Goal: Obtain resource: Download file/media

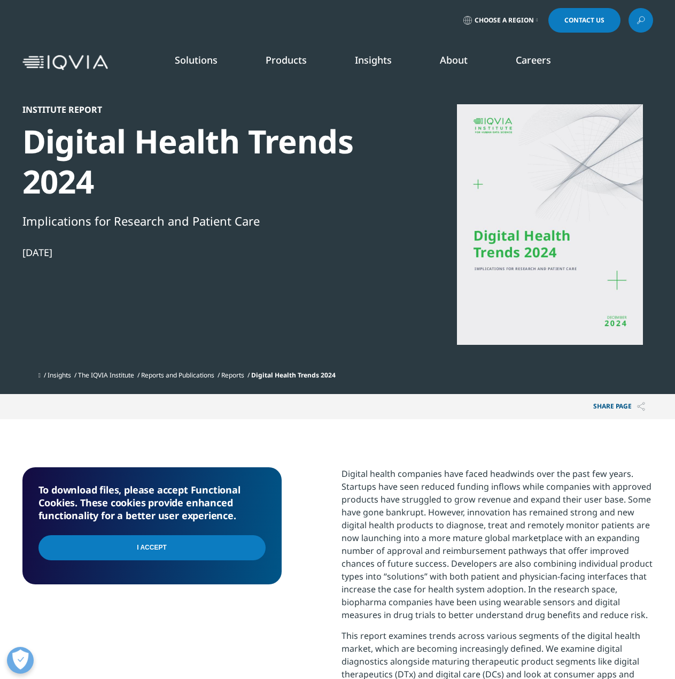
click at [180, 549] on input "I Accept" at bounding box center [151, 547] width 227 height 25
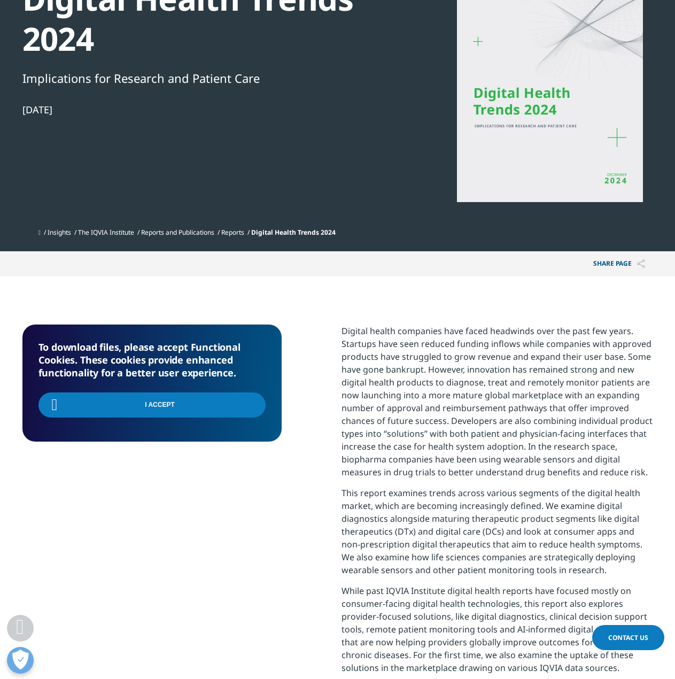
scroll to position [214, 0]
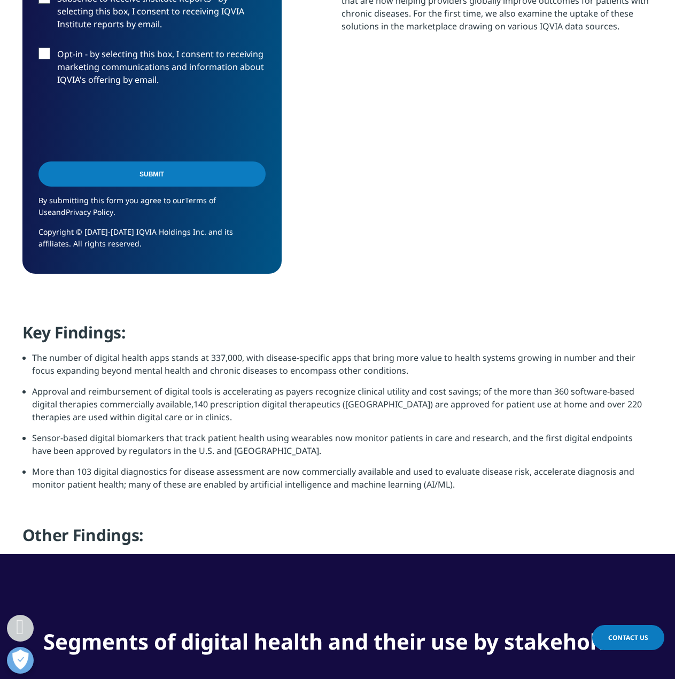
scroll to position [427, 0]
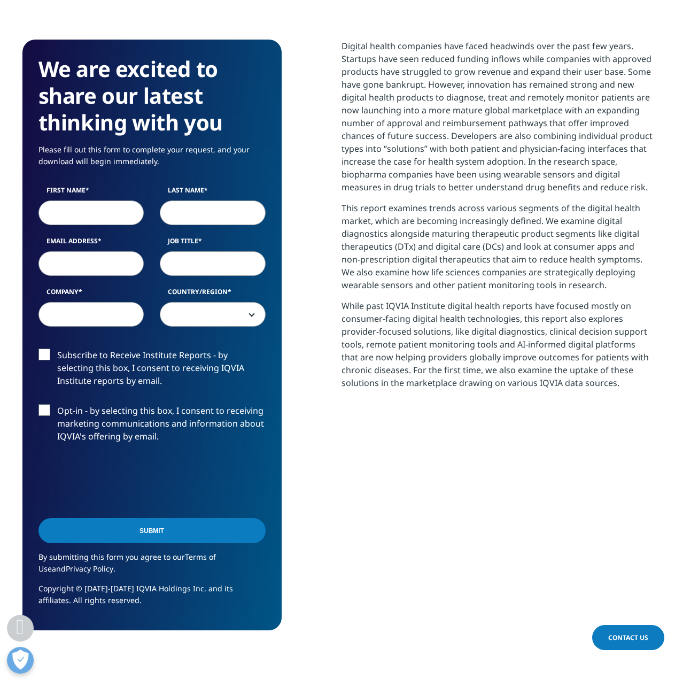
click at [117, 222] on input "First Name" at bounding box center [91, 212] width 106 height 25
type input "ㅏ"
type input "Kwangyeol"
type input "Baek"
type input "[EMAIL_ADDRESS][DOMAIN_NAME]"
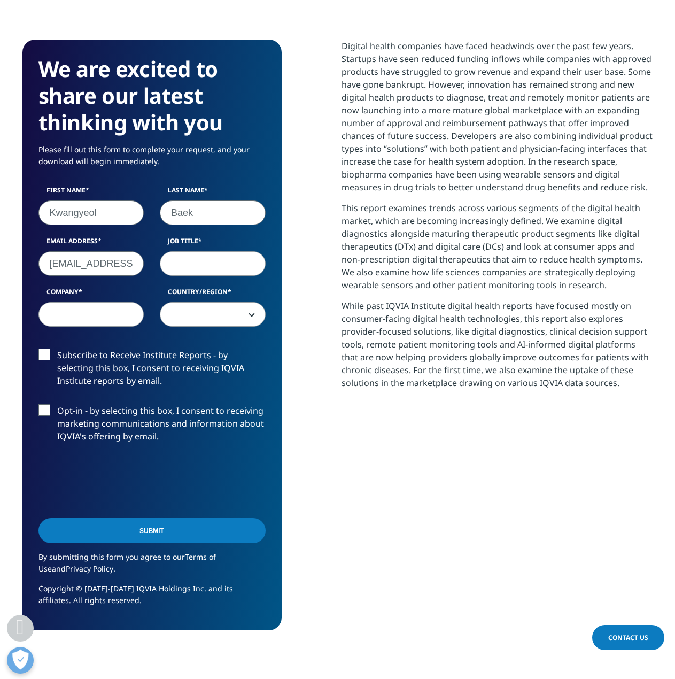
scroll to position [0, 0]
type input "Professor"
type input "[GEOGRAPHIC_DATA]"
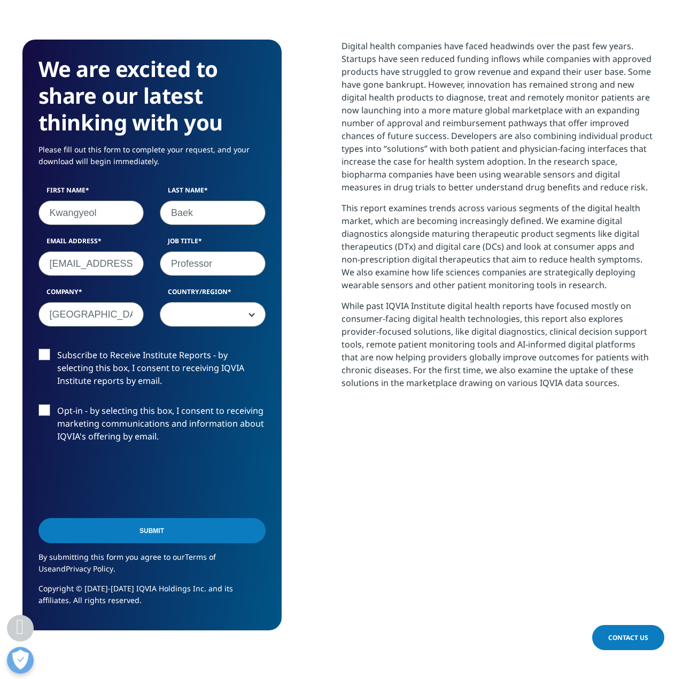
click at [42, 355] on label "Subscribe to Receive Institute Reports - by selecting this box, I consent to re…" at bounding box center [151, 370] width 227 height 44
click at [57, 348] on input "Subscribe to Receive Institute Reports - by selecting this box, I consent to re…" at bounding box center [57, 348] width 0 height 0
click at [235, 330] on div "First Name Kwangyeol Last Name [PERSON_NAME] Email Address [EMAIL_ADDRESS][DOMA…" at bounding box center [151, 261] width 243 height 152
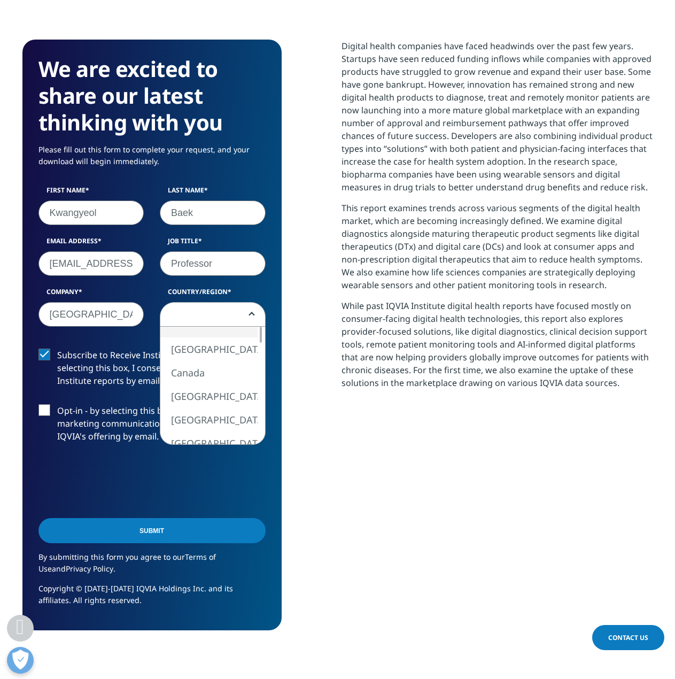
click at [237, 321] on span at bounding box center [212, 314] width 105 height 25
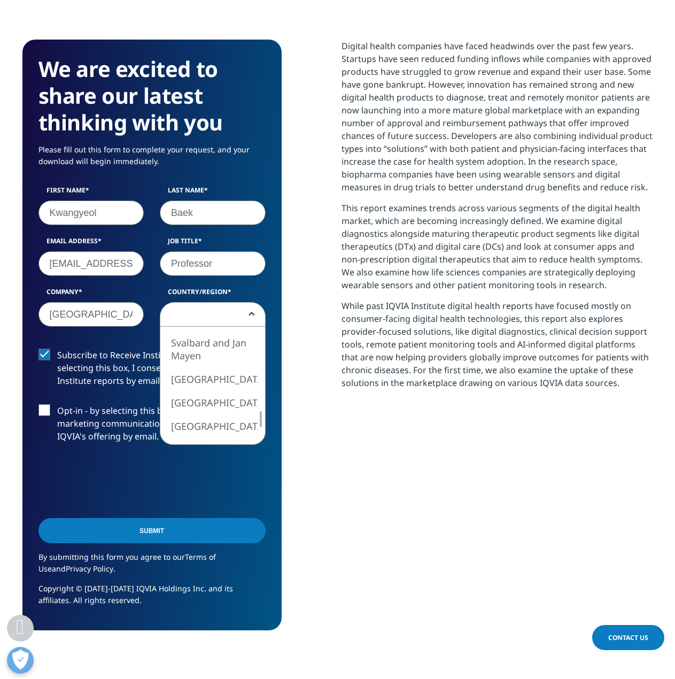
select select "[GEOGRAPHIC_DATA]"
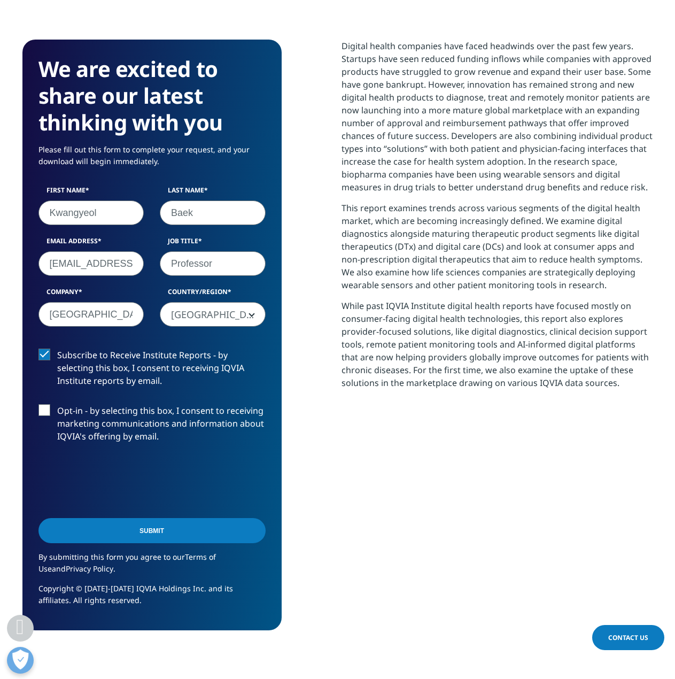
click at [160, 530] on input "Submit" at bounding box center [151, 530] width 227 height 25
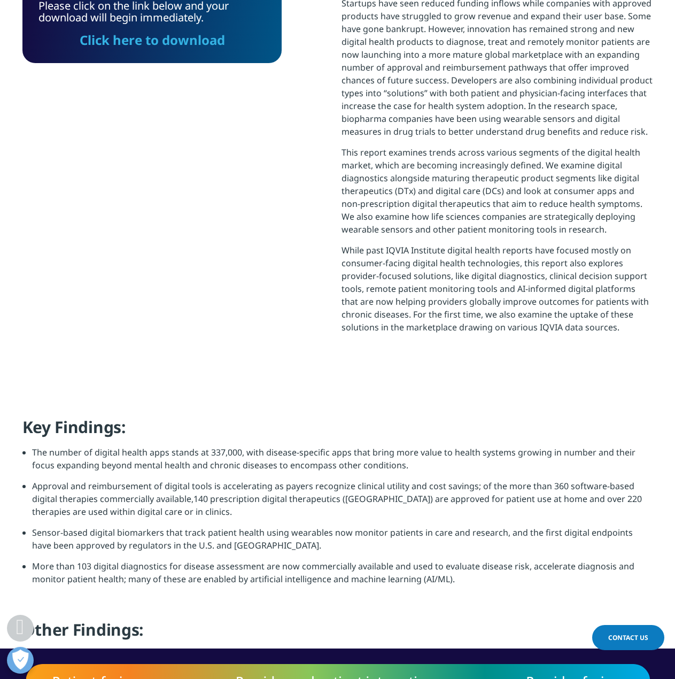
scroll to position [198, 0]
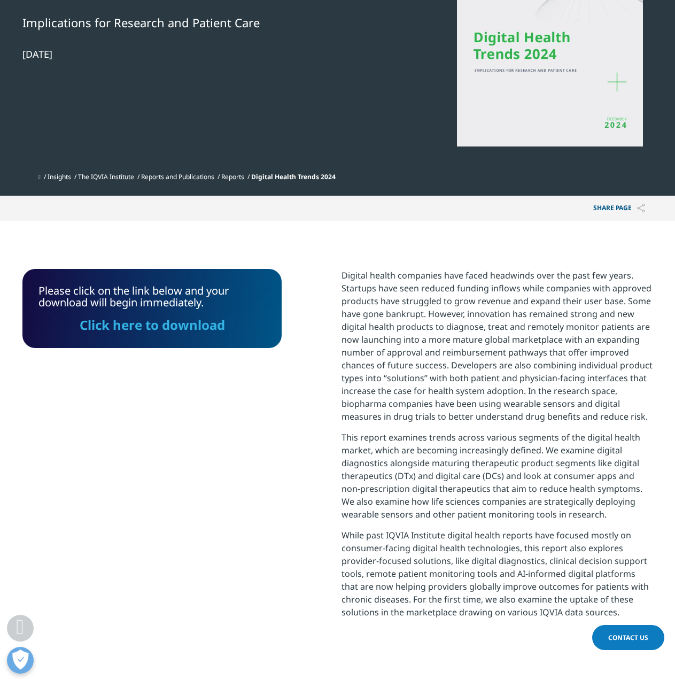
drag, startPoint x: 193, startPoint y: 324, endPoint x: 137, endPoint y: 262, distance: 83.6
click at [194, 324] on link "Click here to download" at bounding box center [151, 325] width 145 height 18
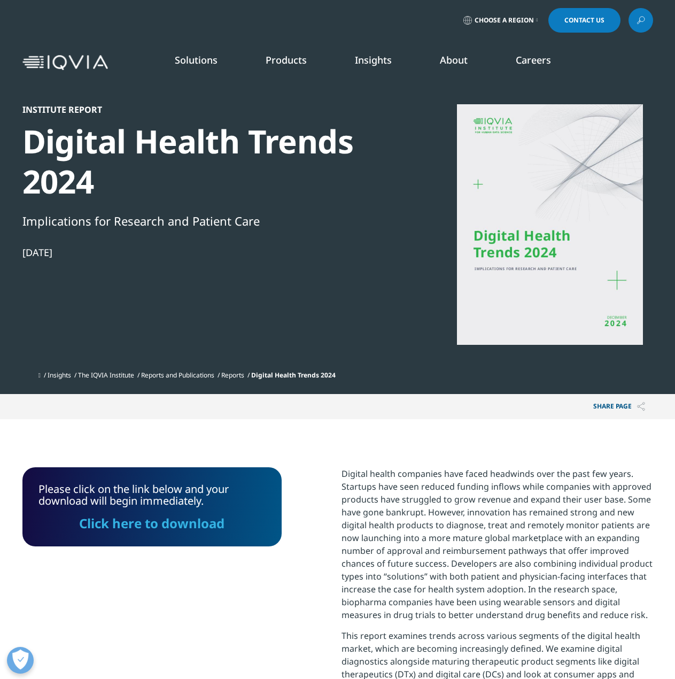
click at [162, 521] on link "Click here to download" at bounding box center [151, 523] width 145 height 18
